Goal: Task Accomplishment & Management: Use online tool/utility

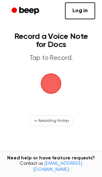
click at [47, 80] on span "button" at bounding box center [51, 84] width 24 height 24
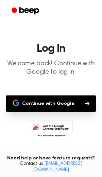
click at [64, 105] on button "Continue with Google" at bounding box center [51, 104] width 90 height 16
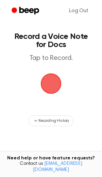
click at [58, 75] on span "button" at bounding box center [51, 84] width 22 height 22
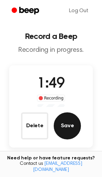
click at [70, 130] on button "Save" at bounding box center [67, 126] width 27 height 27
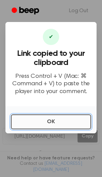
click at [52, 124] on button "OK" at bounding box center [51, 122] width 80 height 15
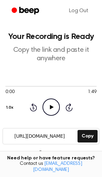
click at [26, 154] on button "Delete" at bounding box center [15, 154] width 23 height 7
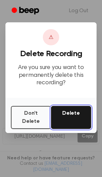
click at [73, 114] on button "Delete" at bounding box center [71, 117] width 40 height 23
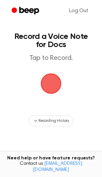
click at [54, 87] on span "button" at bounding box center [50, 83] width 23 height 23
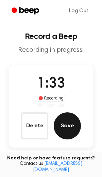
click at [62, 131] on button "Save" at bounding box center [67, 126] width 27 height 27
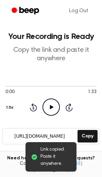
scroll to position [61, 0]
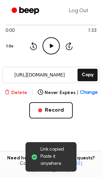
click at [12, 92] on button "Delete" at bounding box center [15, 93] width 23 height 7
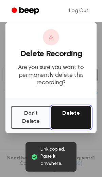
click at [76, 115] on button "Delete" at bounding box center [71, 117] width 40 height 23
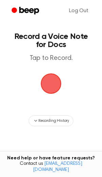
click at [50, 88] on span "button" at bounding box center [51, 84] width 22 height 22
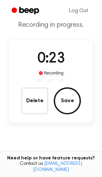
scroll to position [27, 0]
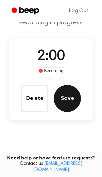
click at [71, 104] on button "Save" at bounding box center [67, 98] width 27 height 27
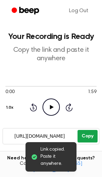
click at [89, 135] on button "Copy" at bounding box center [87, 136] width 20 height 13
click at [86, 137] on button "Copy" at bounding box center [87, 136] width 20 height 13
